Goal: Transaction & Acquisition: Purchase product/service

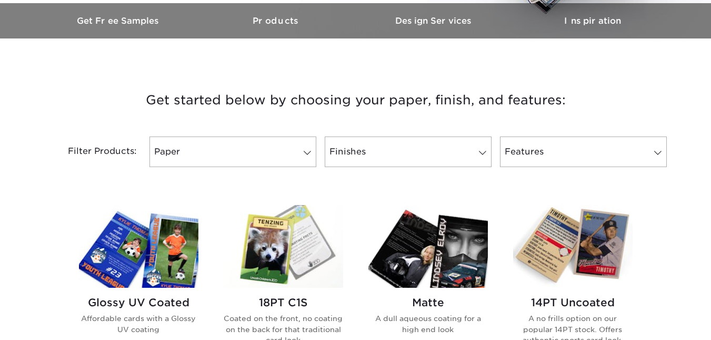
scroll to position [324, 0]
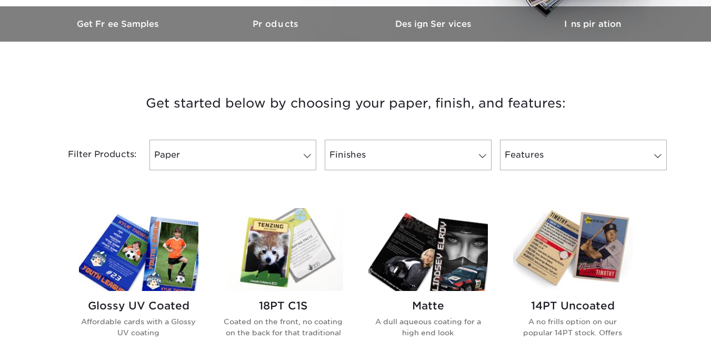
drag, startPoint x: 719, startPoint y: 37, endPoint x: 717, endPoint y: 87, distance: 50.1
click at [286, 157] on link "Paper" at bounding box center [233, 155] width 167 height 31
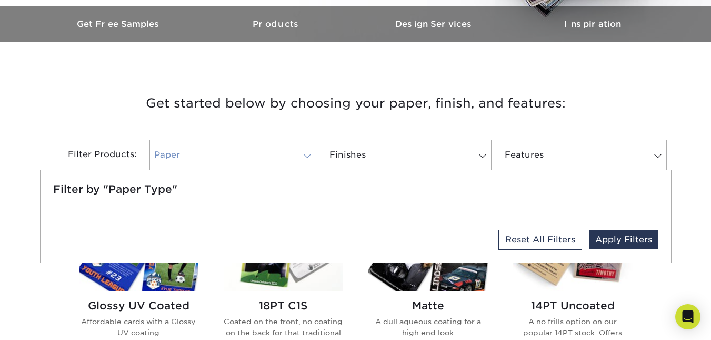
click at [286, 157] on link "Paper" at bounding box center [233, 155] width 167 height 31
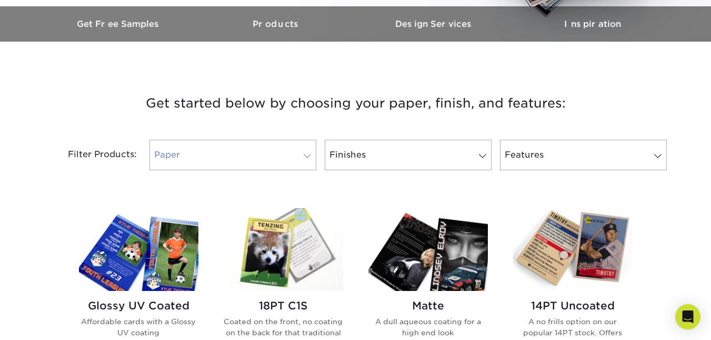
click at [301, 156] on span at bounding box center [307, 156] width 15 height 8
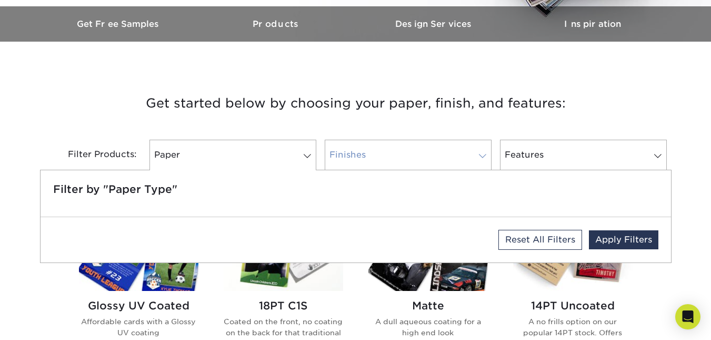
click at [422, 148] on link "Finishes" at bounding box center [408, 155] width 167 height 31
click at [582, 128] on div "Filter Products: Paper Filter by "Paper Type" Reset All Filters Apply Filters F…" at bounding box center [356, 161] width 632 height 68
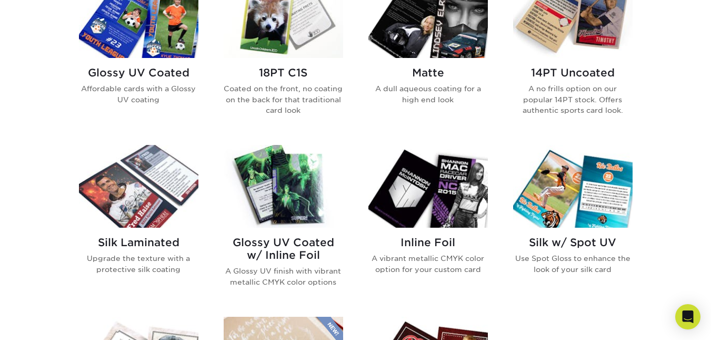
scroll to position [560, 0]
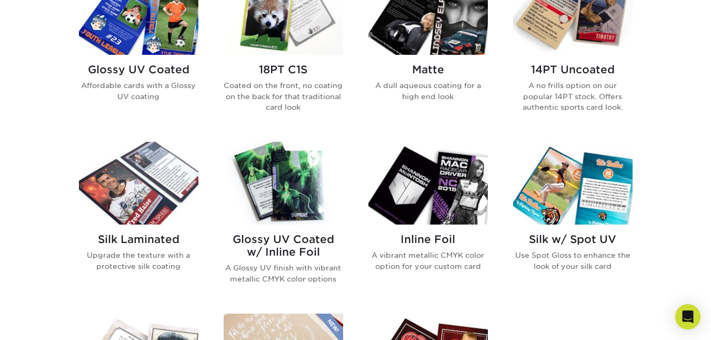
click at [283, 191] on img at bounding box center [284, 183] width 120 height 83
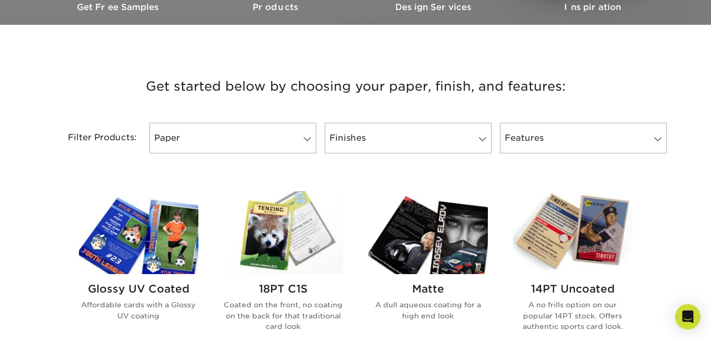
scroll to position [564, 0]
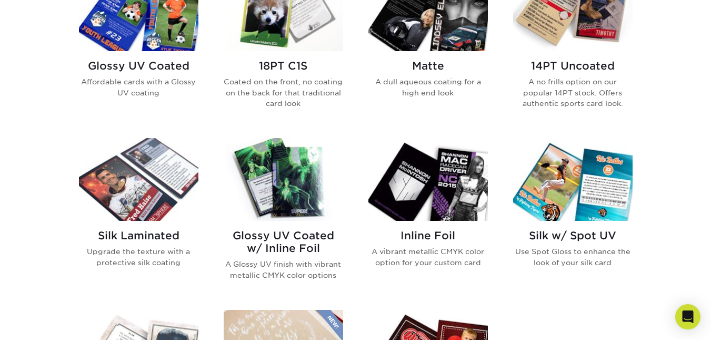
click at [155, 64] on h2 "Glossy UV Coated" at bounding box center [139, 66] width 120 height 13
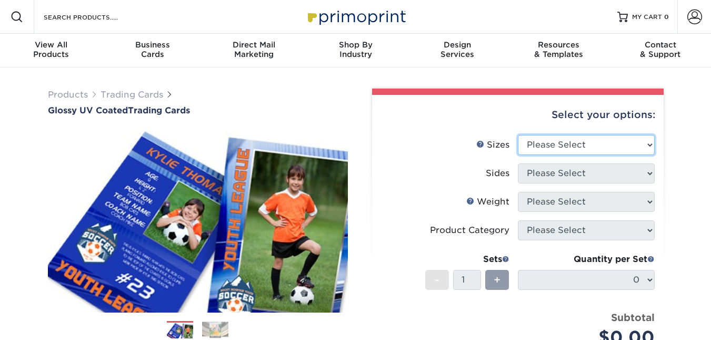
click at [615, 149] on select "Please Select 2.5" x 3.5"" at bounding box center [586, 145] width 137 height 20
select select "2.50x3.50"
click at [518, 135] on select "Please Select 2.5" x 3.5"" at bounding box center [586, 145] width 137 height 20
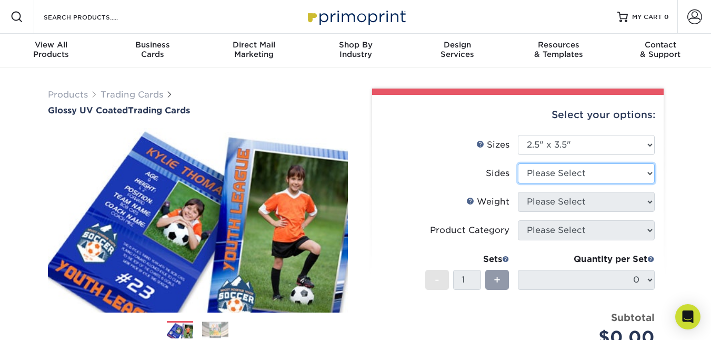
click at [604, 172] on select "Please Select Print Both Sides Print Front Only" at bounding box center [586, 173] width 137 height 20
select select "13abbda7-1d64-4f25-8bb2-c179b224825d"
click at [518, 163] on select "Please Select Print Both Sides Print Front Only" at bounding box center [586, 173] width 137 height 20
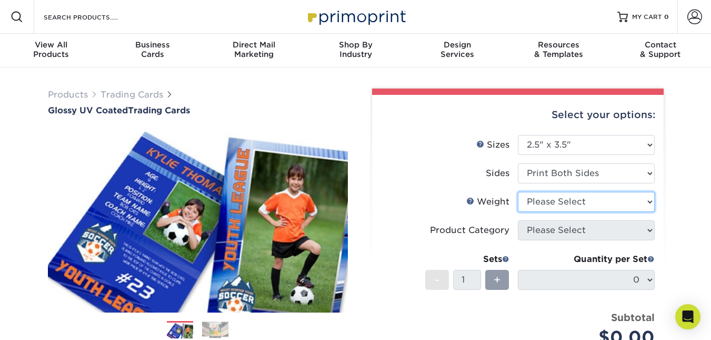
click at [602, 203] on select "Please Select 16PT 14PT 18PT C1S" at bounding box center [586, 202] width 137 height 20
click at [589, 209] on select "Please Select 16PT 14PT 18PT C1S" at bounding box center [586, 202] width 137 height 20
select select "18PTC1S"
click at [518, 192] on select "Please Select 16PT 14PT 18PT C1S" at bounding box center [586, 202] width 137 height 20
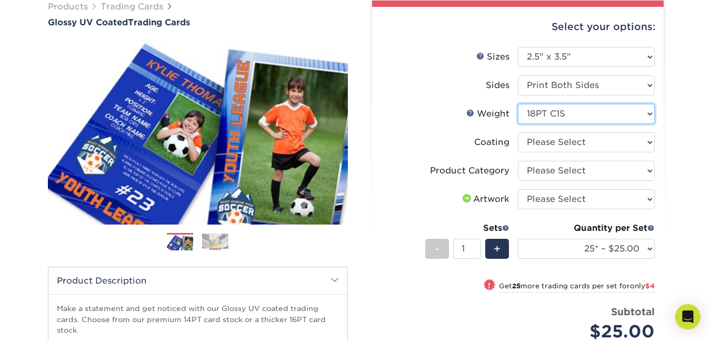
scroll to position [113, 0]
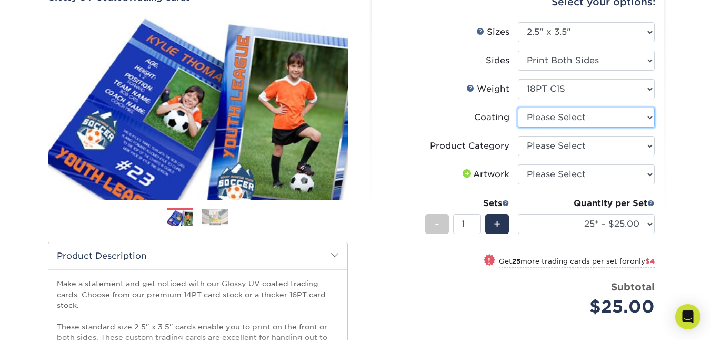
click at [638, 112] on select at bounding box center [586, 117] width 137 height 20
select select "1e8116af-acfc-44b1-83dc-8181aa338834"
click at [518, 107] on select at bounding box center [586, 117] width 137 height 20
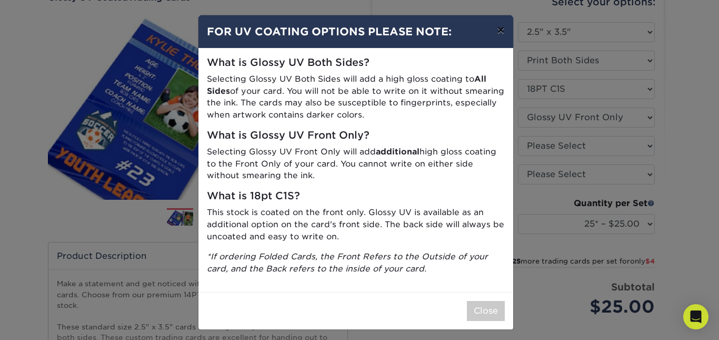
click at [502, 26] on button "×" at bounding box center [501, 29] width 24 height 29
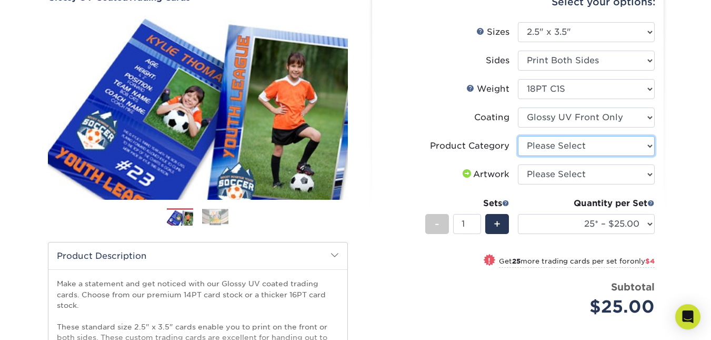
click at [607, 137] on select "Please Select Trading Cards" at bounding box center [586, 146] width 137 height 20
select select "c2f9bce9-36c2-409d-b101-c29d9d031e18"
click at [518, 136] on select "Please Select Trading Cards" at bounding box center [586, 146] width 137 height 20
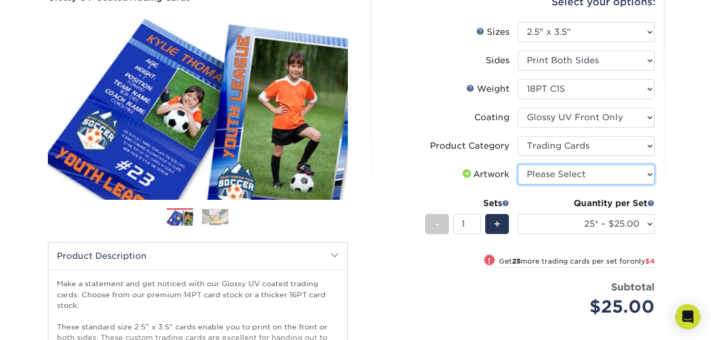
click at [599, 176] on select "Please Select I will upload files I need a design - $100" at bounding box center [586, 174] width 137 height 20
select select "upload"
click at [518, 164] on select "Please Select I will upload files I need a design - $100" at bounding box center [586, 174] width 137 height 20
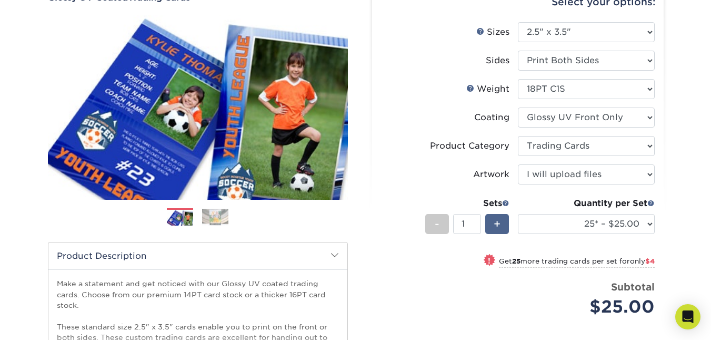
click at [496, 225] on span "+" at bounding box center [497, 224] width 7 height 16
type input "2"
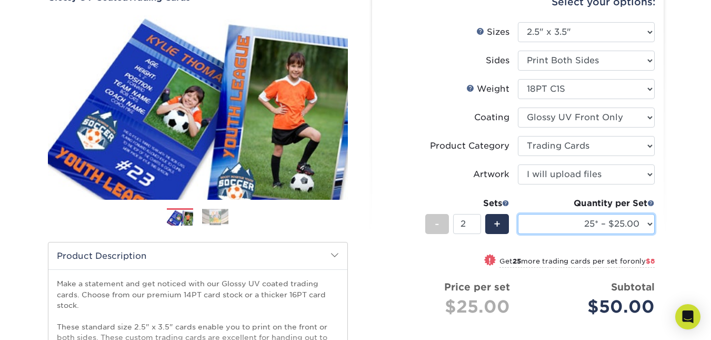
click at [652, 222] on select "25* – $25.00 50* – $29.00 75* – $37.00 100* – $41.00 250* – $48.00 500 – $58.00…" at bounding box center [586, 224] width 137 height 20
select select "100* – $41.00"
click at [518, 214] on select "25* – $25.00 50* – $29.00 75* – $37.00 100* – $41.00 250* – $48.00 500 – $58.00…" at bounding box center [586, 224] width 137 height 20
